Goal: Task Accomplishment & Management: Complete application form

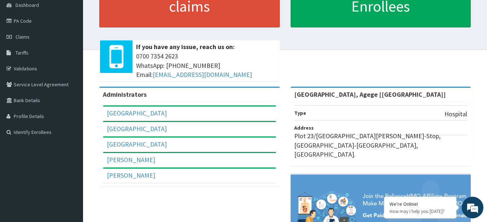
scroll to position [58, 0]
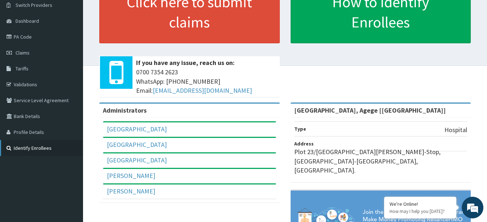
click at [48, 143] on link "Identify Enrollees" at bounding box center [41, 148] width 83 height 16
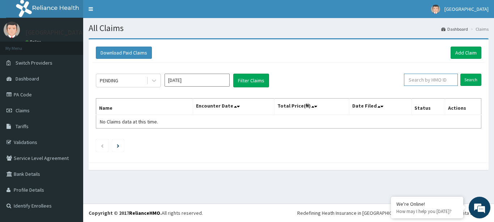
click at [427, 82] on input "text" at bounding box center [431, 80] width 54 height 12
paste input "TCD/10011/A"
type input "TCD/10011/A"
click at [470, 77] on input "Search" at bounding box center [470, 80] width 21 height 12
click at [468, 53] on link "Add Claim" at bounding box center [465, 53] width 31 height 12
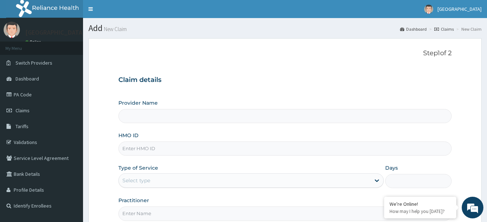
type input "[GEOGRAPHIC_DATA], Agege [[GEOGRAPHIC_DATA]]"
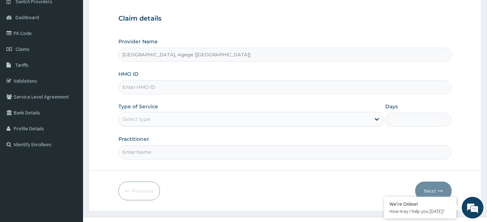
scroll to position [75, 0]
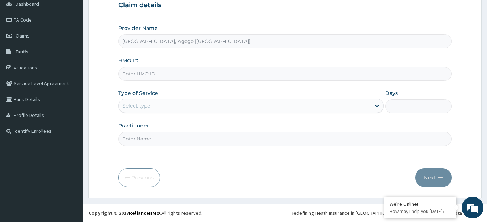
click at [166, 74] on input "HMO ID" at bounding box center [286, 74] width 334 height 14
paste input "TCD/10011/A"
type input "TCD/10011/A"
click at [172, 107] on div "Select type" at bounding box center [245, 106] width 252 height 12
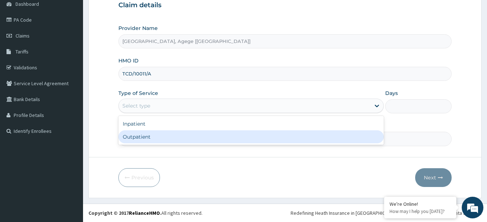
click at [182, 142] on div "Outpatient" at bounding box center [252, 136] width 266 height 13
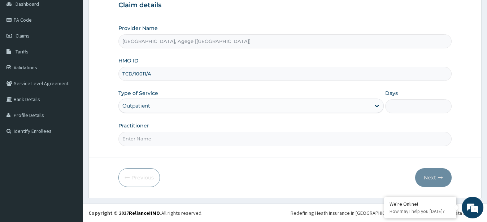
type input "1"
click at [203, 142] on input "Practitioner" at bounding box center [286, 139] width 334 height 14
type input "Dr Festus"
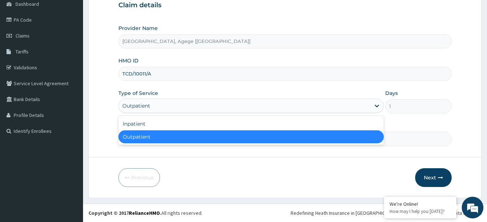
click at [189, 107] on div "Outpatient" at bounding box center [245, 106] width 252 height 12
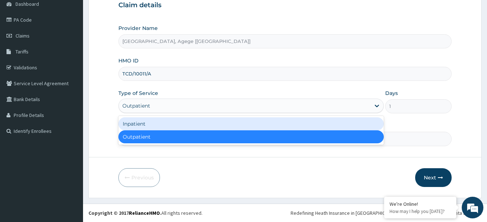
click at [189, 124] on div "Inpatient" at bounding box center [252, 123] width 266 height 13
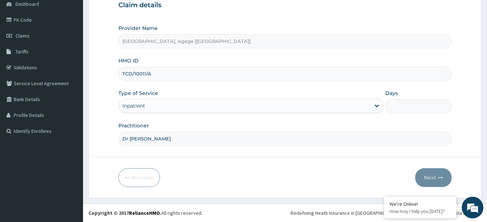
click at [411, 103] on input "Days" at bounding box center [419, 106] width 66 height 14
type input "1"
click at [464, 97] on form "Step 1 of 2 Claim details Provider Name R-Jolad Hospital, Agege [Salem House] H…" at bounding box center [285, 81] width 393 height 234
click at [426, 178] on button "Next" at bounding box center [434, 177] width 36 height 19
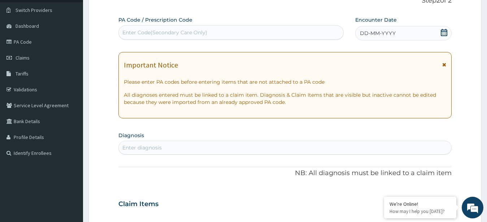
scroll to position [38, 0]
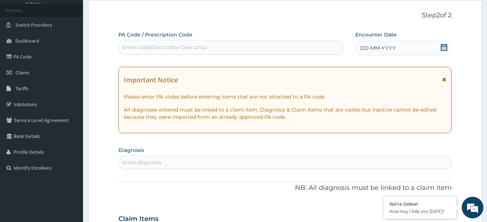
click at [177, 45] on div "Enter Code(Secondary Care Only)" at bounding box center [164, 47] width 85 height 7
click at [155, 44] on div "Enter Code(Secondary Care Only)" at bounding box center [164, 47] width 85 height 7
click at [251, 46] on div "Enter Code(Secondary Care Only)" at bounding box center [231, 48] width 225 height 12
click at [395, 48] on span "DD-MM-YYYY" at bounding box center [378, 47] width 36 height 7
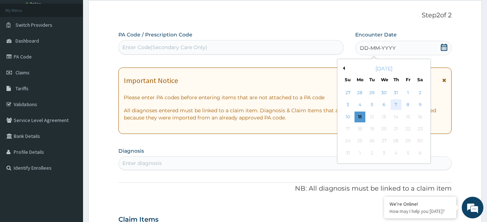
click at [394, 103] on div "7" at bounding box center [396, 105] width 11 height 11
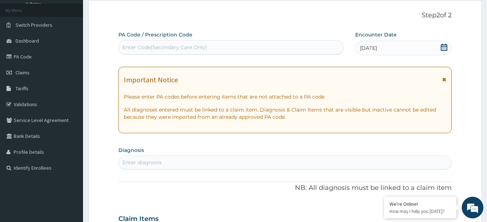
click at [252, 46] on div "Enter Code(Secondary Care Only)" at bounding box center [231, 48] width 225 height 12
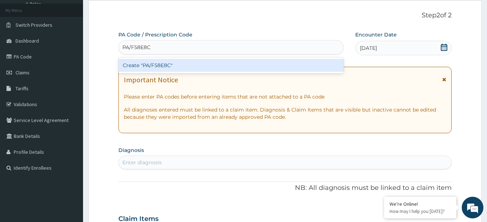
type input "PA/F58E8C"
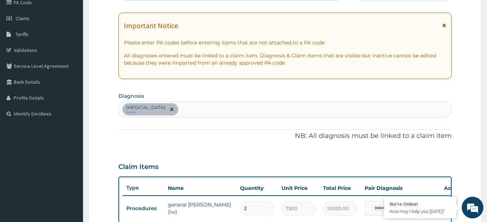
scroll to position [0, 0]
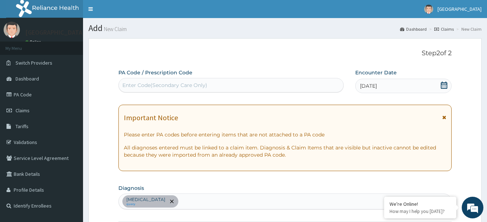
click at [233, 90] on div "Enter Code(Secondary Care Only)" at bounding box center [231, 85] width 225 height 12
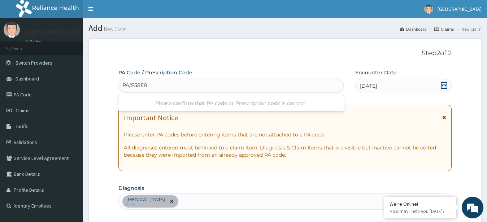
type input "PA/F58E8C"
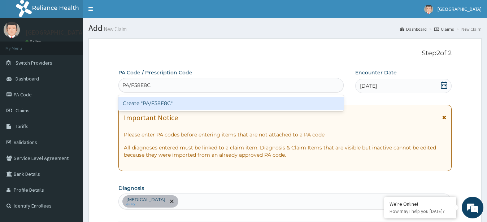
click at [188, 101] on div "Create "PA/F58E8C"" at bounding box center [231, 103] width 225 height 13
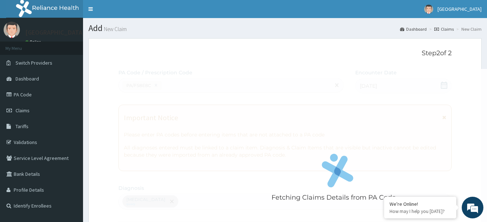
scroll to position [240, 0]
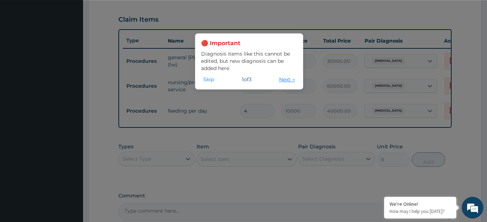
click at [283, 80] on button "Next →" at bounding box center [287, 80] width 20 height 8
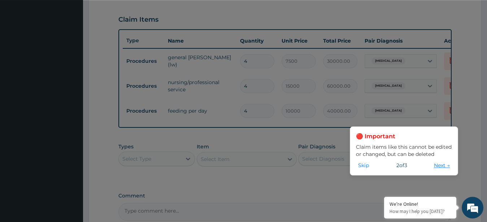
click at [440, 167] on button "Next →" at bounding box center [442, 166] width 20 height 8
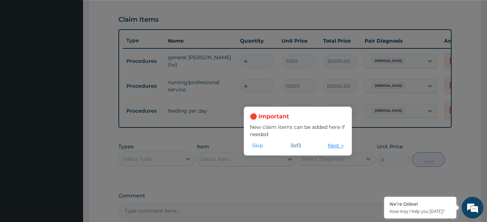
click at [326, 145] on button "Next →" at bounding box center [336, 146] width 20 height 8
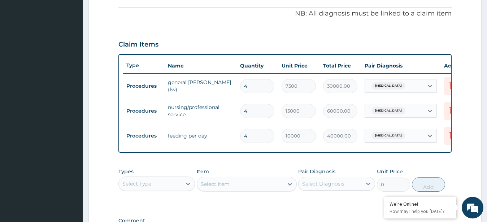
scroll to position [166, 0]
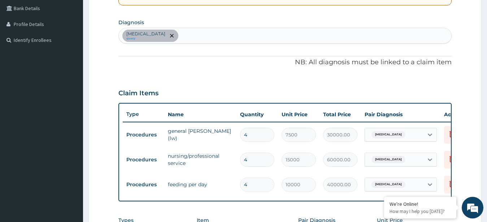
click at [250, 135] on input "4" at bounding box center [257, 135] width 34 height 14
type input "0.00"
type input "1"
type input "7500.00"
type input "1"
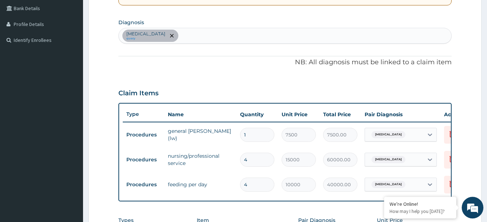
click at [255, 162] on input "4" at bounding box center [257, 160] width 34 height 14
type input "0.00"
type input "1"
type input "15000.00"
type input "1"
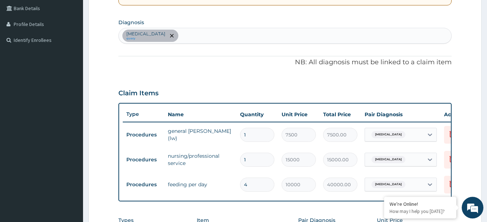
click at [261, 182] on input "4" at bounding box center [257, 185] width 34 height 14
type input "0.00"
type input "1"
type input "10000.00"
type input "1"
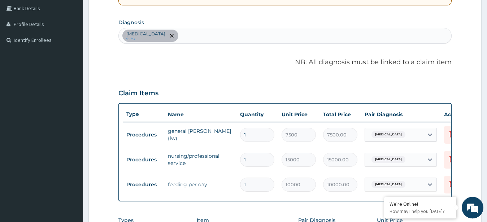
click at [257, 84] on div "Claim Items" at bounding box center [286, 91] width 334 height 19
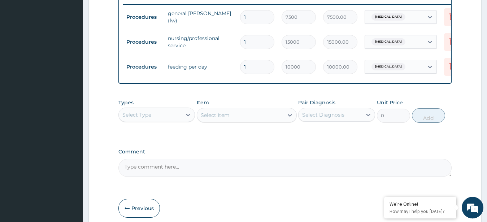
scroll to position [295, 0]
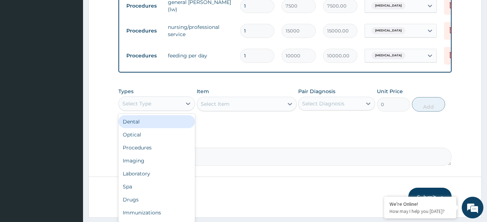
click at [146, 105] on div "Select Type" at bounding box center [150, 104] width 63 height 12
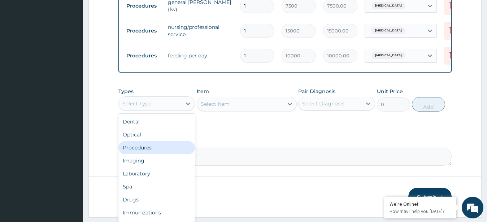
click at [147, 154] on div "Procedures" at bounding box center [157, 147] width 77 height 13
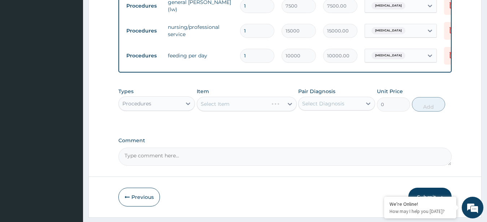
click at [229, 111] on div "Select Item" at bounding box center [247, 104] width 100 height 14
click at [229, 108] on div "Select Item" at bounding box center [215, 103] width 29 height 7
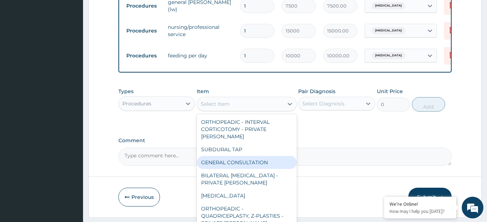
click at [240, 164] on div "GENERAL CONSULTATION" at bounding box center [247, 162] width 100 height 13
type input "3000"
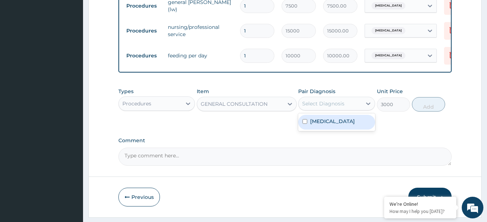
click at [319, 107] on div "Select Diagnosis" at bounding box center [323, 103] width 42 height 7
click at [327, 130] on div "Peptic ulcer" at bounding box center [336, 122] width 77 height 15
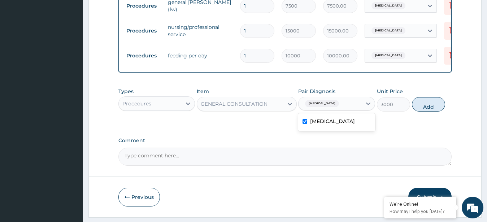
click at [326, 125] on label "Peptic ulcer" at bounding box center [332, 121] width 45 height 7
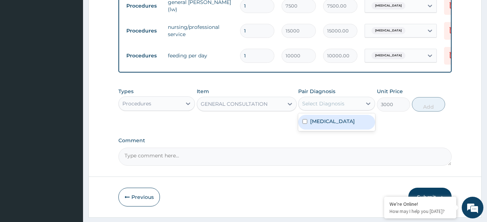
click at [326, 125] on label "Peptic ulcer" at bounding box center [332, 121] width 45 height 7
checkbox input "true"
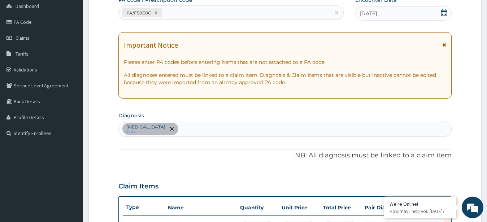
scroll to position [37, 0]
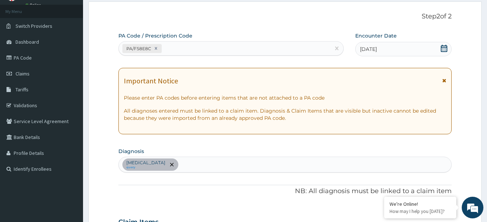
click at [231, 164] on div "Peptic ulcer query" at bounding box center [285, 164] width 333 height 15
type input "A"
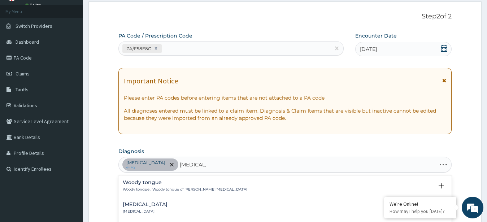
type input "angina pe"
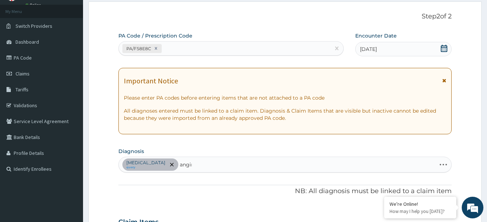
type input "angina"
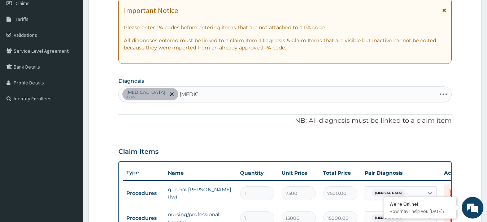
scroll to position [147, 0]
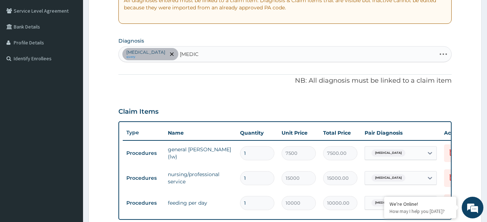
click at [186, 52] on div "Peptic ulcer query angina angina" at bounding box center [278, 54] width 318 height 15
click at [180, 54] on input "angina" at bounding box center [189, 54] width 18 height 7
click at [180, 56] on input "angina" at bounding box center [189, 54] width 18 height 7
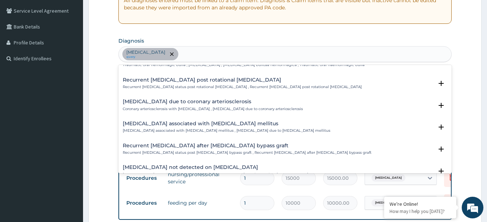
scroll to position [0, 0]
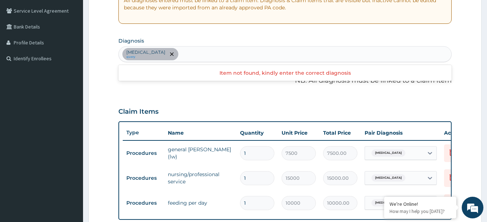
click at [195, 51] on div "Peptic ulcer query" at bounding box center [285, 54] width 333 height 15
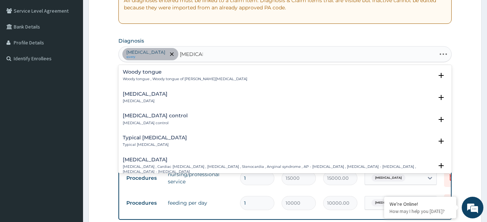
type input "angina p"
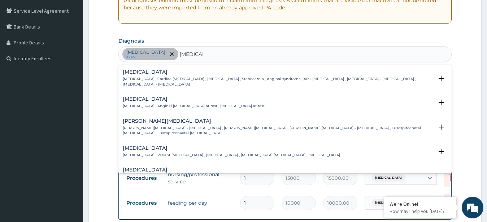
click at [158, 83] on div "Angina pectoris Angina , Cardiac angina , Angina pectoris , Stenocardia , Angin…" at bounding box center [285, 79] width 325 height 21
click at [159, 72] on h4 "Angina pectoris" at bounding box center [278, 71] width 311 height 5
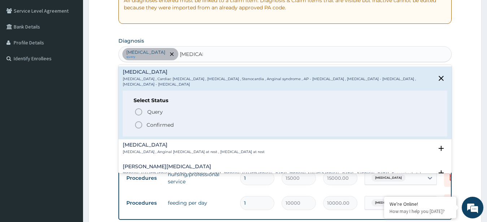
click at [154, 121] on span "Confirmed" at bounding box center [285, 125] width 303 height 9
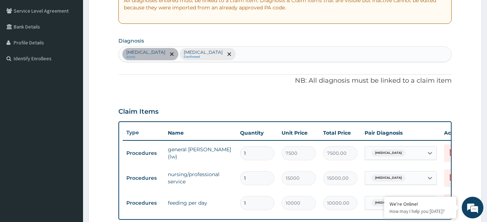
click at [140, 53] on p "Peptic ulcer" at bounding box center [145, 52] width 39 height 6
click at [145, 52] on p "Peptic ulcer" at bounding box center [145, 52] width 39 height 6
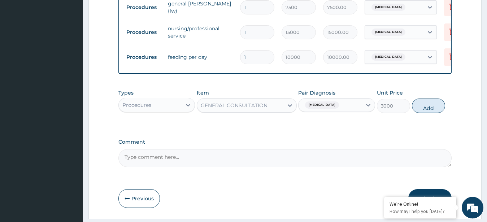
scroll to position [295, 0]
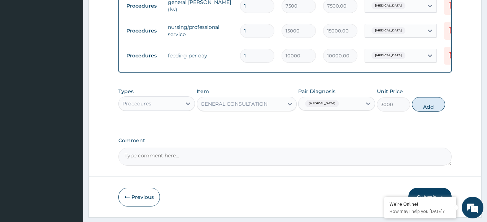
click at [353, 110] on div "Peptic ulcer" at bounding box center [330, 104] width 63 height 12
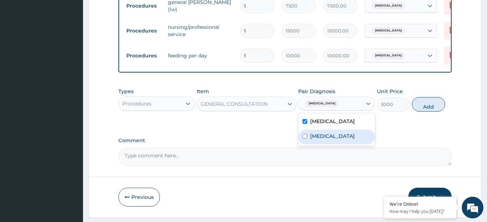
click at [342, 140] on label "Angina pectoris" at bounding box center [332, 136] width 45 height 7
checkbox input "true"
click at [425, 112] on button "Add" at bounding box center [428, 104] width 33 height 14
type input "0"
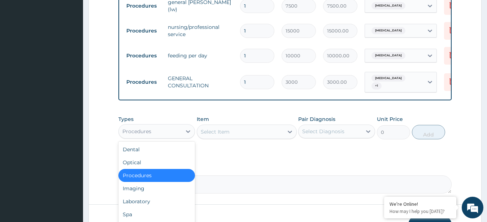
click at [150, 134] on div "Procedures" at bounding box center [136, 131] width 29 height 7
click at [236, 131] on div "Select Item" at bounding box center [240, 132] width 86 height 12
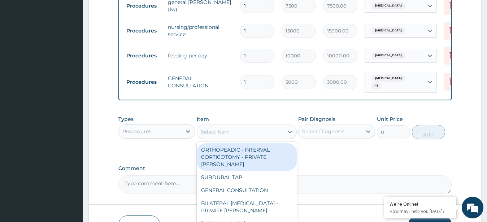
type input "g"
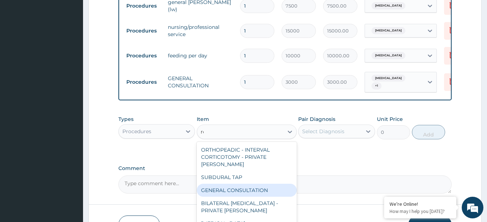
type input "reg"
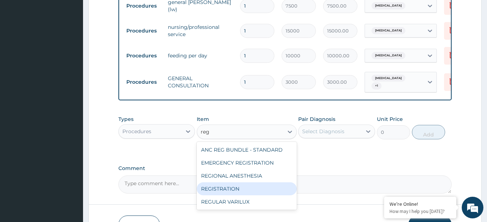
click at [245, 195] on div "REGISTRATION" at bounding box center [247, 188] width 100 height 13
type input "6500"
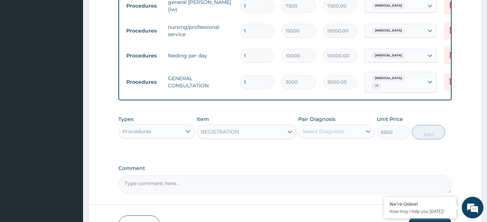
click at [339, 134] on div "Select Diagnosis" at bounding box center [323, 131] width 42 height 7
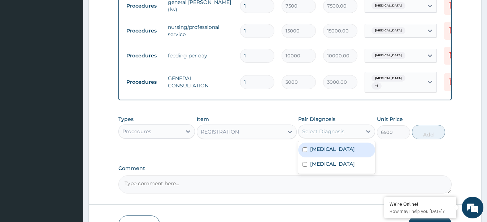
drag, startPoint x: 334, startPoint y: 153, endPoint x: 334, endPoint y: 166, distance: 13.0
click at [334, 153] on label "Peptic ulcer" at bounding box center [332, 149] width 45 height 7
checkbox input "true"
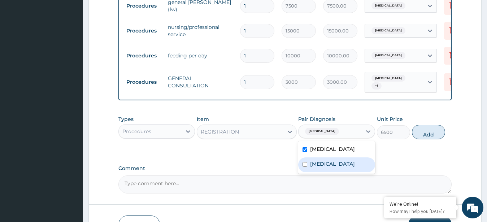
click at [334, 168] on label "Angina pectoris" at bounding box center [332, 163] width 45 height 7
checkbox input "true"
click at [424, 138] on button "Add" at bounding box center [428, 132] width 33 height 14
type input "0"
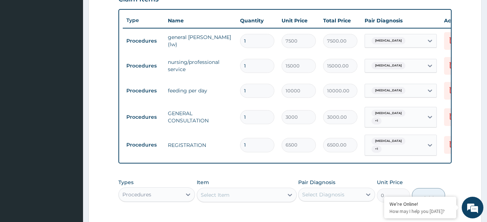
scroll to position [370, 0]
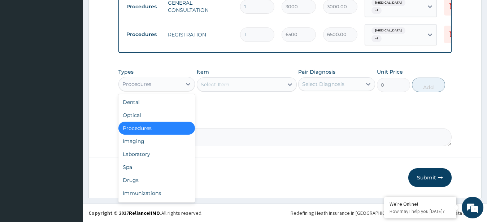
click at [166, 82] on div "Procedures" at bounding box center [150, 84] width 63 height 12
click at [130, 185] on div "Drugs" at bounding box center [157, 180] width 77 height 13
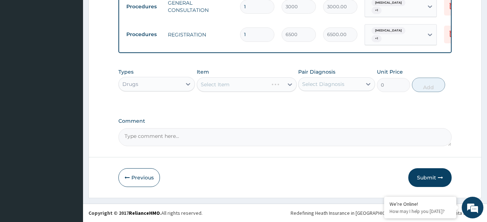
click at [233, 78] on div "Select Item" at bounding box center [247, 84] width 100 height 14
click at [232, 83] on div "Select Item" at bounding box center [247, 84] width 100 height 14
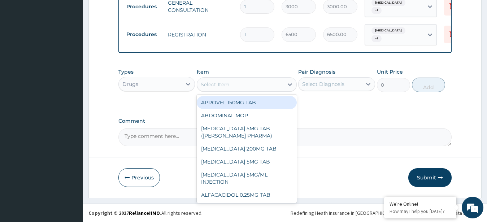
click at [232, 84] on div "Select Item" at bounding box center [240, 85] width 86 height 12
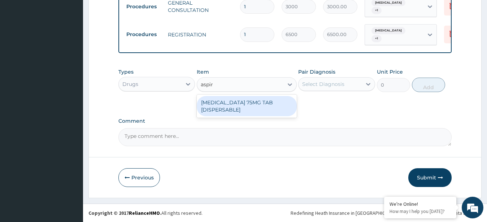
type input "aspiri"
click at [240, 103] on div "ASPIRIN 75MG TAB [DISPERSABLE]" at bounding box center [247, 106] width 100 height 20
type input "16.8"
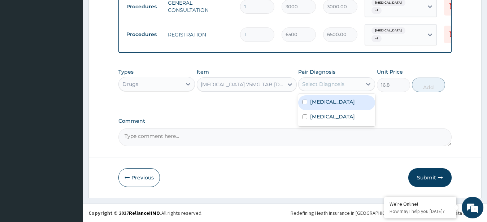
click at [328, 87] on div "Select Diagnosis" at bounding box center [330, 84] width 63 height 12
click at [331, 103] on label "Peptic ulcer" at bounding box center [332, 101] width 45 height 7
checkbox input "true"
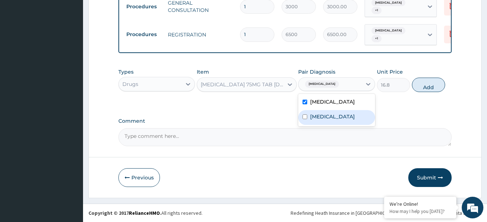
click at [331, 114] on label "Angina pectoris" at bounding box center [332, 116] width 45 height 7
checkbox input "true"
click at [426, 85] on button "Add" at bounding box center [428, 85] width 33 height 14
type input "0"
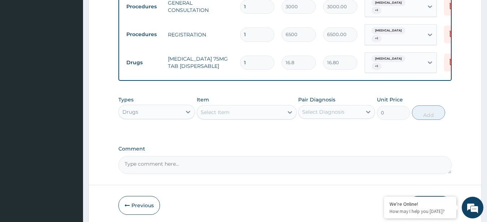
type input "0.00"
type input "2"
type input "33.60"
type input "2"
click at [293, 148] on label "Comment" at bounding box center [286, 149] width 334 height 6
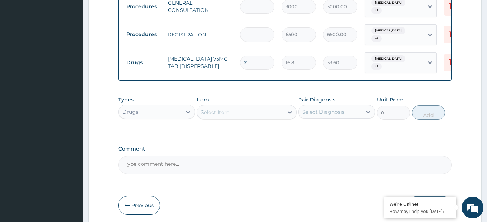
click at [293, 156] on textarea "Comment" at bounding box center [286, 165] width 334 height 18
click at [224, 109] on div "Select Item" at bounding box center [215, 112] width 29 height 7
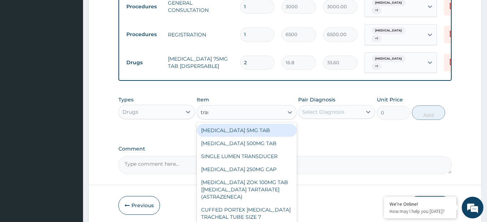
type input "trama"
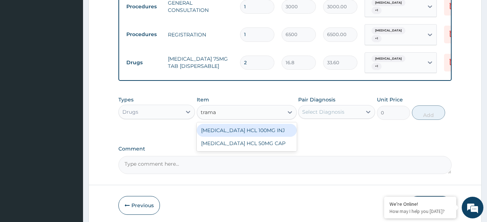
click at [247, 129] on div "TRAMADOL HCL 100MG INJ" at bounding box center [247, 130] width 100 height 13
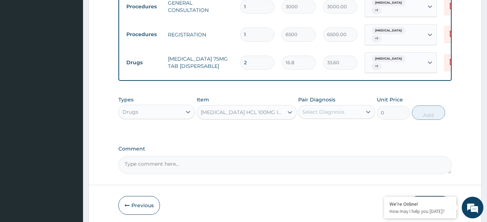
type input "2940"
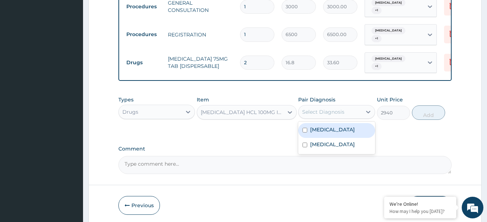
click at [318, 108] on div "Select Diagnosis" at bounding box center [323, 111] width 42 height 7
click at [322, 128] on label "Peptic ulcer" at bounding box center [332, 129] width 45 height 7
checkbox input "true"
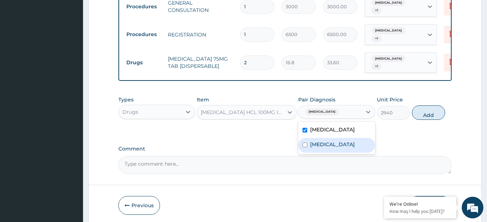
click at [324, 144] on label "Angina pectoris" at bounding box center [332, 144] width 45 height 7
checkbox input "true"
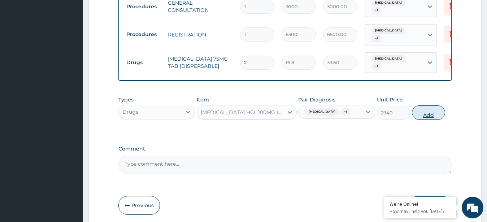
click at [427, 112] on button "Add" at bounding box center [428, 113] width 33 height 14
type input "0"
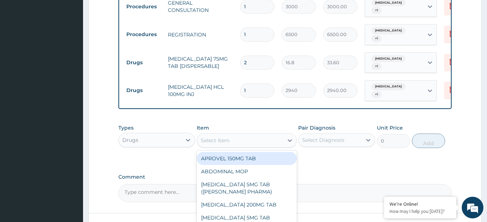
click at [217, 137] on div "Select Item" at bounding box center [215, 140] width 29 height 7
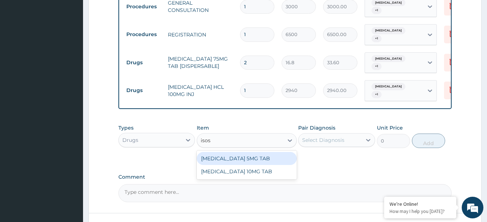
type input "isos"
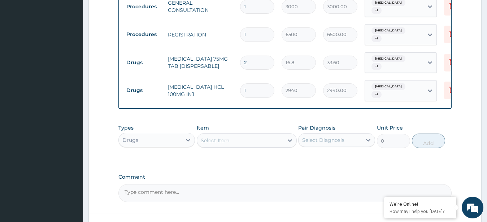
click at [234, 135] on div "Select Item" at bounding box center [240, 141] width 86 height 12
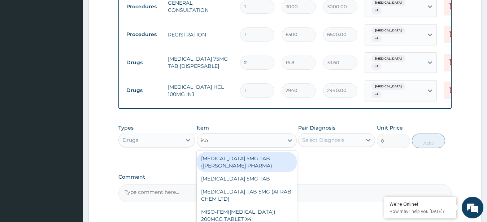
type input "isoso"
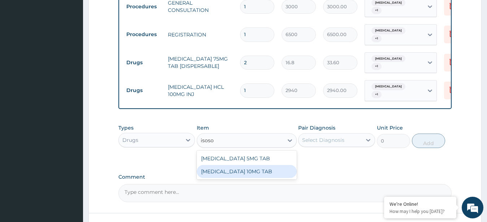
click at [233, 165] on div "ISOSORBIDE DINITRATE 10MG TAB" at bounding box center [247, 171] width 100 height 13
type input "455"
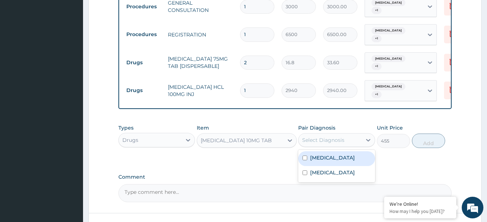
click at [323, 137] on div "Select Diagnosis" at bounding box center [323, 140] width 42 height 7
click at [328, 158] on div "Peptic ulcer" at bounding box center [336, 158] width 77 height 15
checkbox input "true"
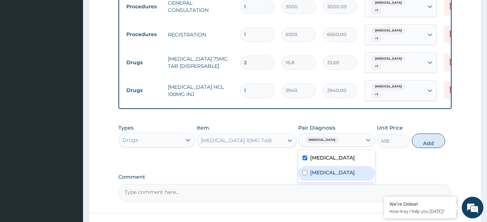
click at [331, 171] on div "Angina pectoris" at bounding box center [336, 173] width 77 height 15
checkbox input "true"
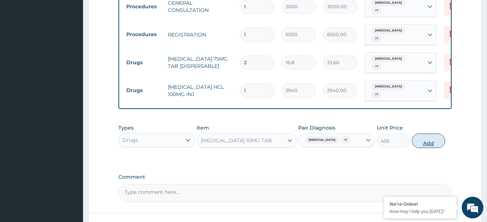
click at [431, 136] on button "Add" at bounding box center [428, 141] width 33 height 14
type input "0"
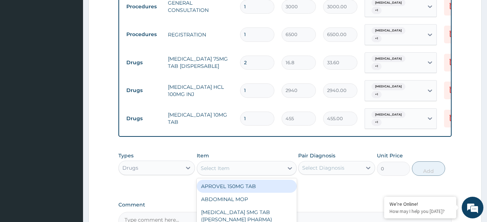
click at [211, 165] on div "Select Item" at bounding box center [215, 168] width 29 height 7
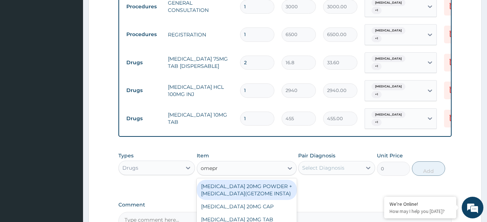
type input "omepra"
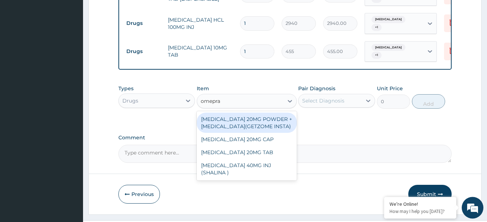
scroll to position [445, 0]
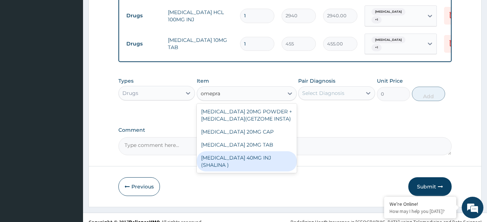
click at [252, 158] on div "OMEPRAZOLE 40MG INJ (SHALINA )" at bounding box center [247, 161] width 100 height 20
type input "1638"
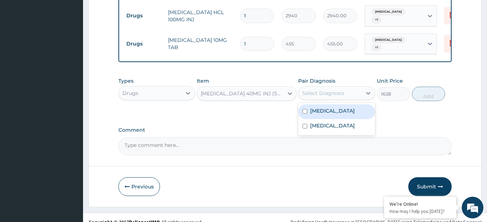
click at [320, 90] on div "Select Diagnosis" at bounding box center [323, 93] width 42 height 7
click at [322, 107] on label "Peptic ulcer" at bounding box center [332, 110] width 45 height 7
checkbox input "true"
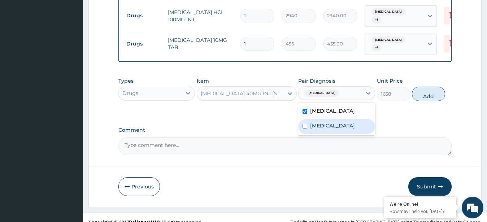
click at [330, 122] on label "Angina pectoris" at bounding box center [332, 125] width 45 height 7
checkbox input "true"
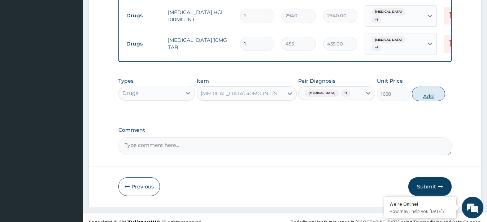
click at [430, 87] on button "Add" at bounding box center [428, 94] width 33 height 14
type input "0"
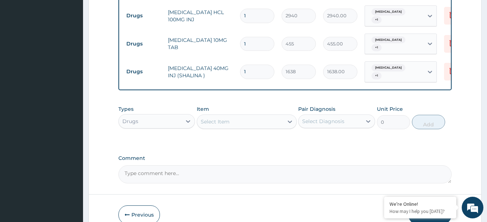
click at [166, 116] on div "Drugs" at bounding box center [150, 122] width 63 height 12
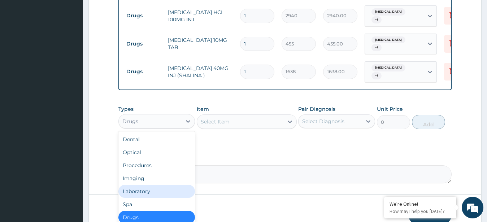
click at [152, 185] on div "Laboratory" at bounding box center [157, 191] width 77 height 13
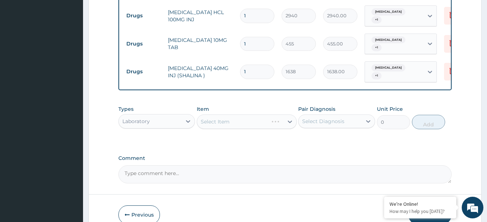
click at [241, 115] on div "Select Item" at bounding box center [247, 122] width 100 height 14
click at [243, 115] on div "Select Item" at bounding box center [247, 122] width 100 height 14
click at [279, 116] on div "Select Item" at bounding box center [240, 122] width 86 height 12
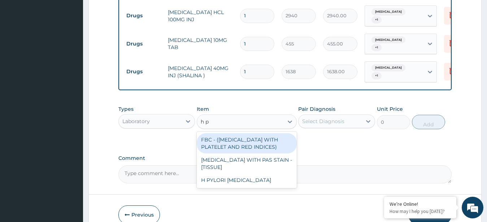
type input "h p"
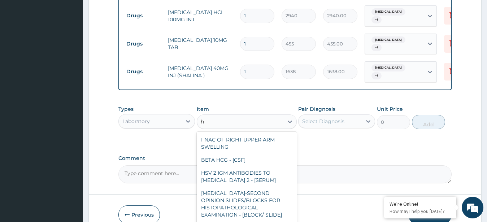
type input "h"
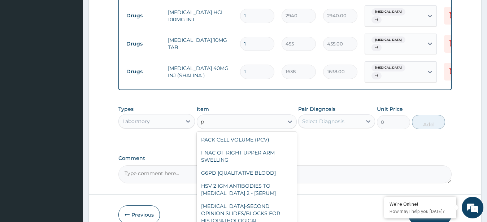
type input "py"
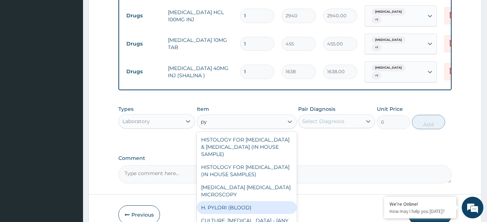
click at [228, 201] on div "H. PYLORI (BLOOD)" at bounding box center [247, 207] width 100 height 13
type input "9000"
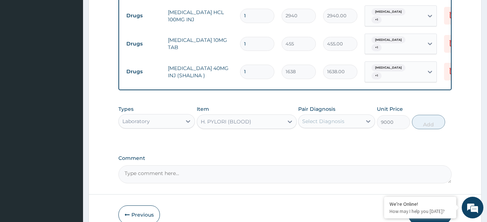
click at [349, 116] on div "Select Diagnosis" at bounding box center [330, 122] width 63 height 12
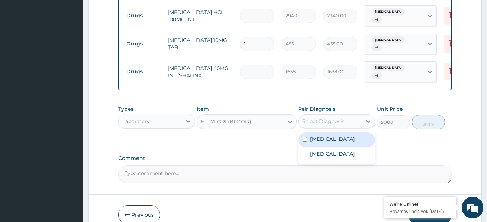
click at [342, 133] on div "Peptic ulcer" at bounding box center [336, 140] width 77 height 15
checkbox input "true"
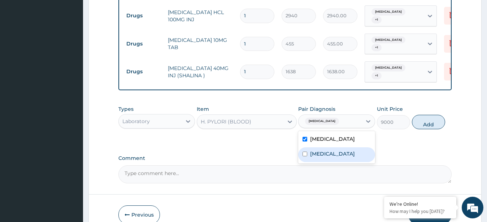
click at [341, 150] on label "Angina pectoris" at bounding box center [332, 153] width 45 height 7
checkbox input "true"
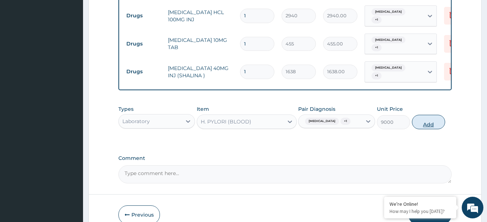
click at [421, 115] on button "Add" at bounding box center [428, 122] width 33 height 14
type input "0"
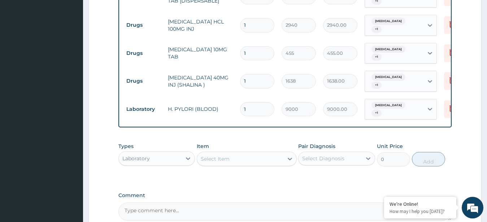
scroll to position [482, 0]
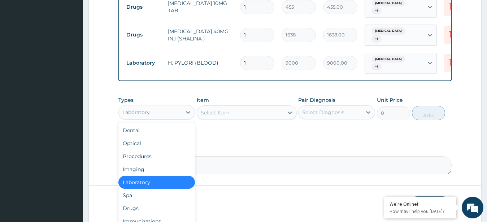
click at [158, 107] on div "Laboratory" at bounding box center [150, 113] width 63 height 12
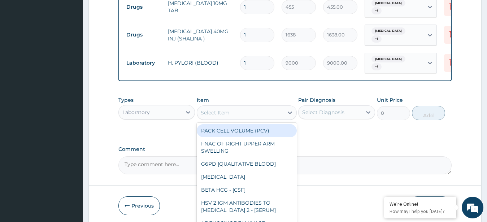
click at [258, 107] on div "Select Item" at bounding box center [240, 113] width 86 height 12
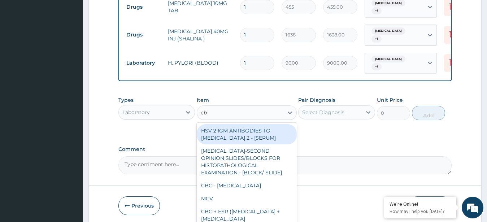
type input "cbc"
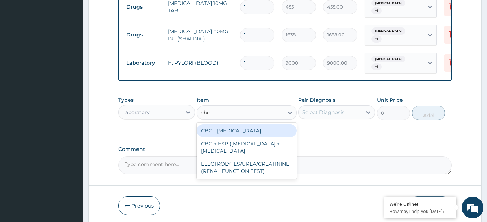
click at [244, 124] on div "CBC - COMPLETE BLOOD COUNT" at bounding box center [247, 130] width 100 height 13
type input "6146.753699999999"
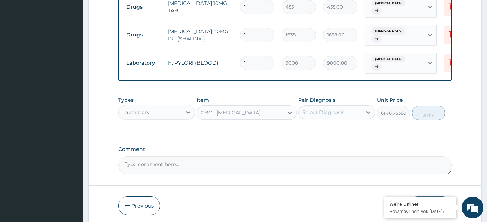
click at [330, 109] on div "Select Diagnosis" at bounding box center [323, 112] width 42 height 7
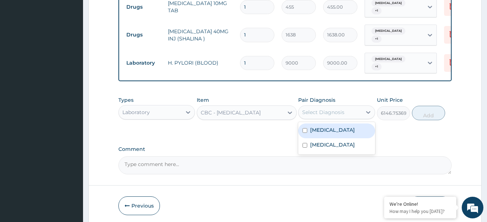
click at [332, 126] on label "Peptic ulcer" at bounding box center [332, 129] width 45 height 7
checkbox input "true"
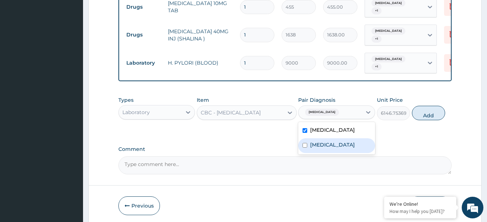
click at [333, 141] on label "Angina pectoris" at bounding box center [332, 144] width 45 height 7
checkbox input "true"
click at [326, 126] on label "Peptic ulcer" at bounding box center [332, 129] width 45 height 7
checkbox input "false"
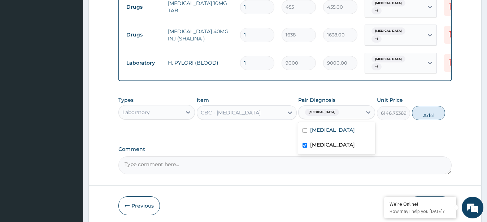
click at [325, 141] on label "Angina pectoris" at bounding box center [332, 144] width 45 height 7
checkbox input "false"
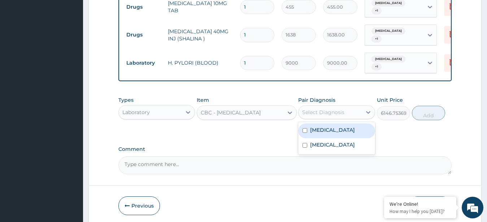
click at [326, 126] on label "Peptic ulcer" at bounding box center [332, 129] width 45 height 7
checkbox input "true"
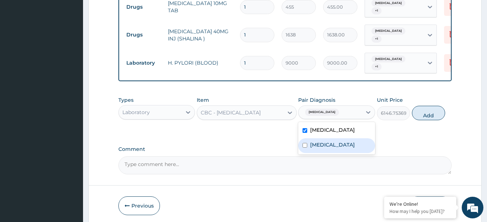
click at [329, 138] on div "Angina pectoris" at bounding box center [336, 145] width 77 height 15
checkbox input "true"
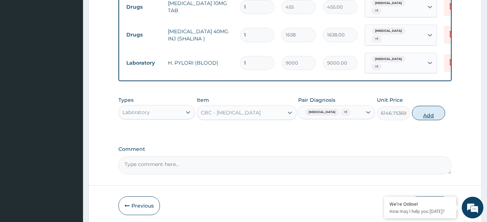
click at [425, 106] on button "Add" at bounding box center [428, 113] width 33 height 14
type input "0"
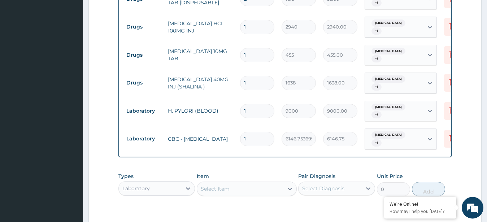
scroll to position [445, 0]
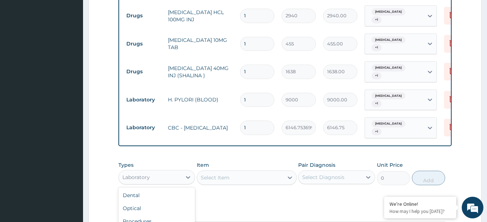
click at [150, 172] on div "Laboratory" at bounding box center [150, 178] width 63 height 12
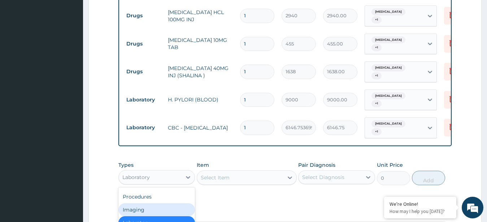
click at [147, 203] on div "Imaging" at bounding box center [157, 209] width 77 height 13
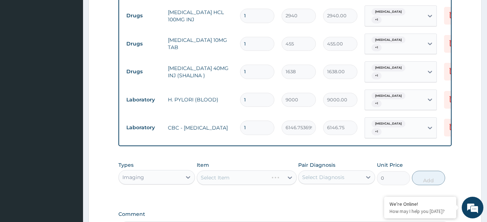
click at [244, 171] on div "Select Item" at bounding box center [247, 178] width 100 height 14
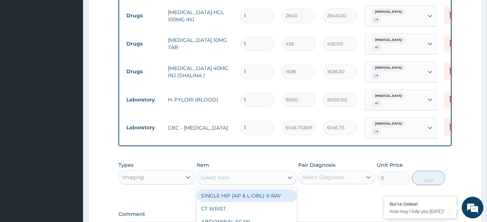
click at [279, 172] on div "Select Item" at bounding box center [240, 178] width 86 height 12
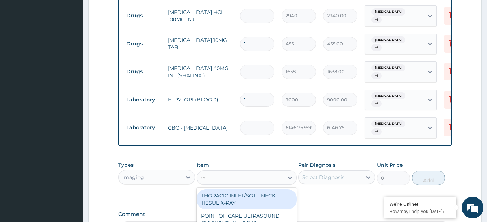
type input "ecg"
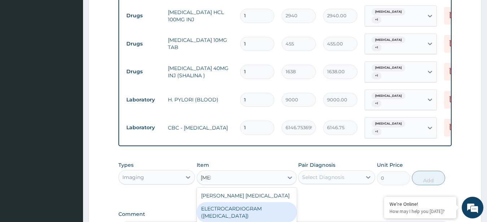
click at [268, 202] on div "ELECTROCARDIOGRAM (ECG)" at bounding box center [247, 212] width 100 height 20
type input "9000"
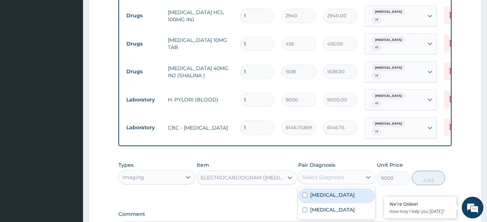
click at [316, 174] on div "Select Diagnosis" at bounding box center [323, 177] width 42 height 7
click at [316, 191] on label "Peptic ulcer" at bounding box center [332, 194] width 45 height 7
checkbox input "true"
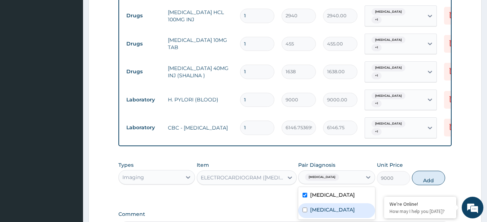
click at [318, 206] on label "Angina pectoris" at bounding box center [332, 209] width 45 height 7
checkbox input "true"
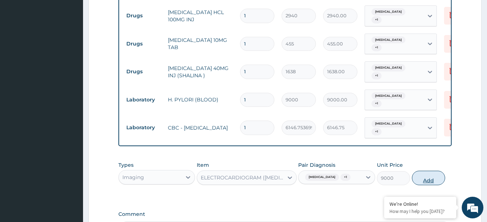
click at [427, 171] on button "Add" at bounding box center [428, 178] width 33 height 14
type input "0"
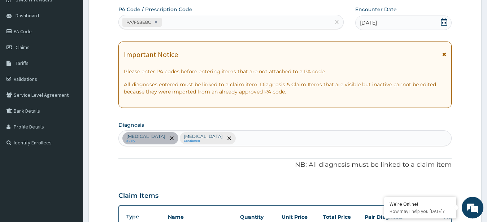
scroll to position [0, 0]
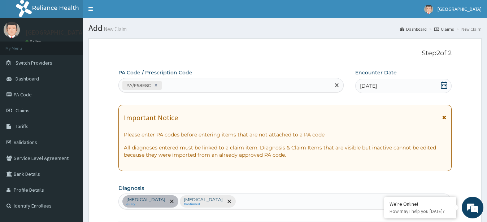
click at [200, 83] on div "PA/F58E8C" at bounding box center [225, 85] width 212 height 12
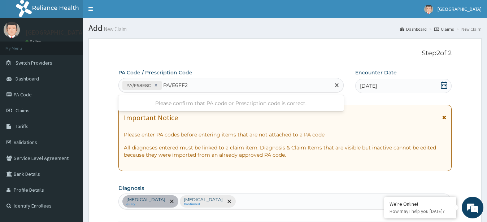
type input "PA/E6FF28"
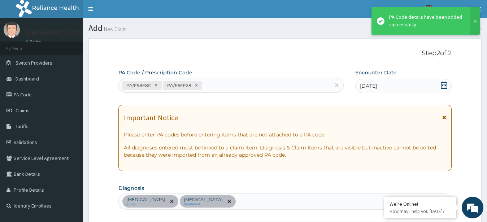
click at [227, 86] on div "PA/F58E8C PA/E6FF28" at bounding box center [225, 85] width 212 height 12
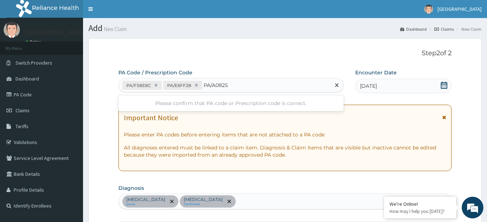
type input "PA/A08257"
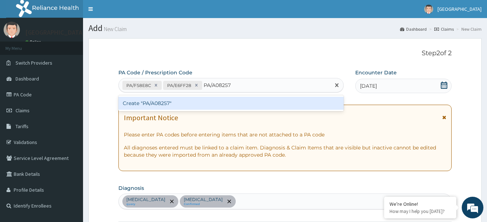
click at [194, 100] on div "Create "PA/A08257"" at bounding box center [231, 103] width 225 height 13
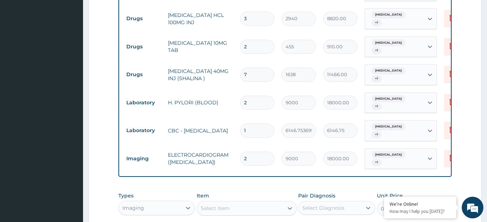
scroll to position [369, 0]
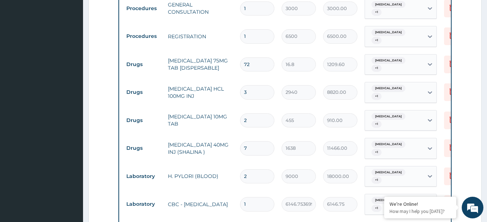
click at [249, 169] on input "2" at bounding box center [257, 176] width 34 height 14
type input "0.00"
type input "1"
type input "9000.00"
type input "1"
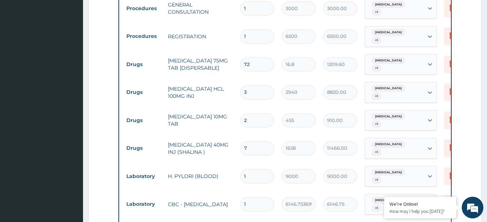
click at [259, 141] on input "7" at bounding box center [257, 148] width 34 height 14
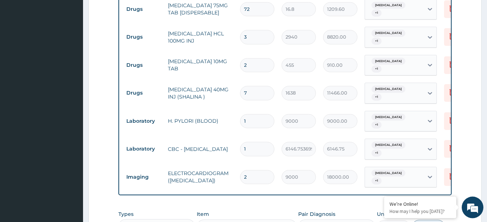
scroll to position [442, 0]
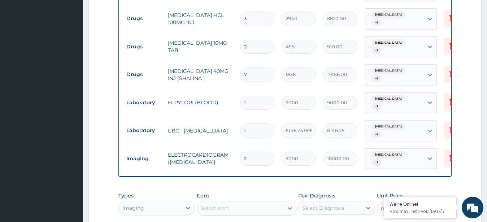
click at [252, 152] on input "2" at bounding box center [257, 159] width 34 height 14
type input "0.00"
type input "1"
type input "9000.00"
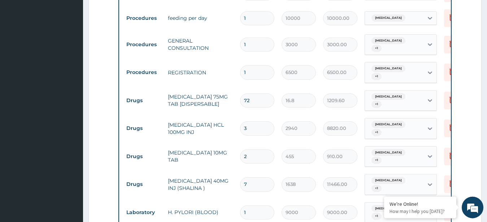
scroll to position [332, 0]
type input "1"
click at [251, 178] on input "7" at bounding box center [257, 185] width 34 height 14
type input "0.00"
type input "1"
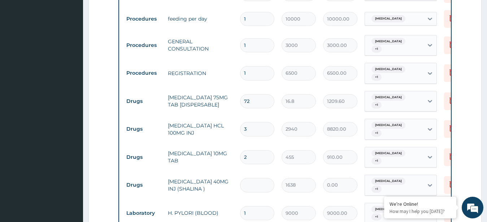
type input "1638.00"
type input "1"
click at [261, 150] on input "2" at bounding box center [257, 157] width 34 height 14
type input "0.00"
type input "1"
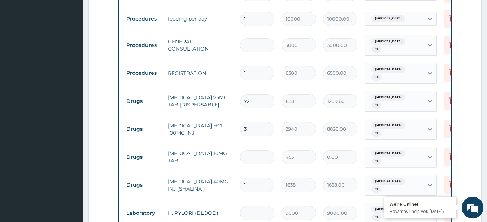
type input "455.00"
type input "1"
click at [260, 94] on input "72" at bounding box center [257, 101] width 34 height 14
type input "7"
type input "117.60"
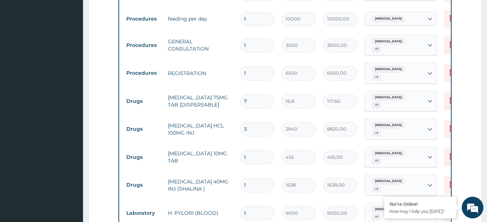
type input "0.00"
type input "2"
type input "33.60"
type input "2"
click at [255, 122] on input "3" at bounding box center [257, 129] width 34 height 14
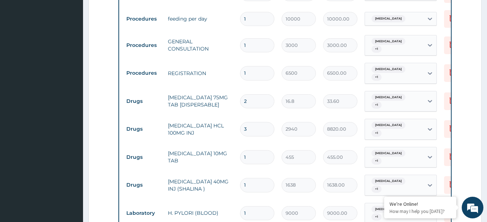
type input "0.00"
type input "1"
type input "2940.00"
type input "1"
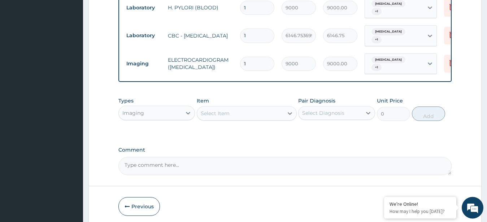
scroll to position [545, 0]
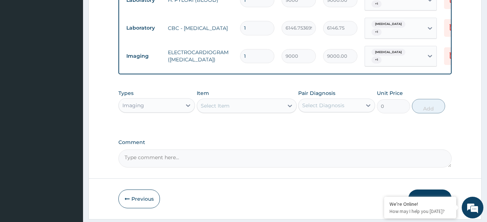
click at [426, 190] on button "Submit" at bounding box center [430, 199] width 43 height 19
